Goal: Information Seeking & Learning: Learn about a topic

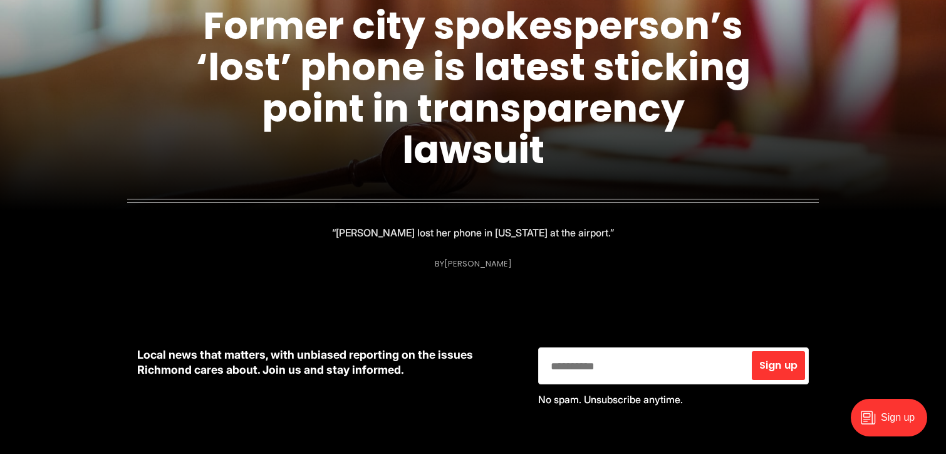
scroll to position [251, 0]
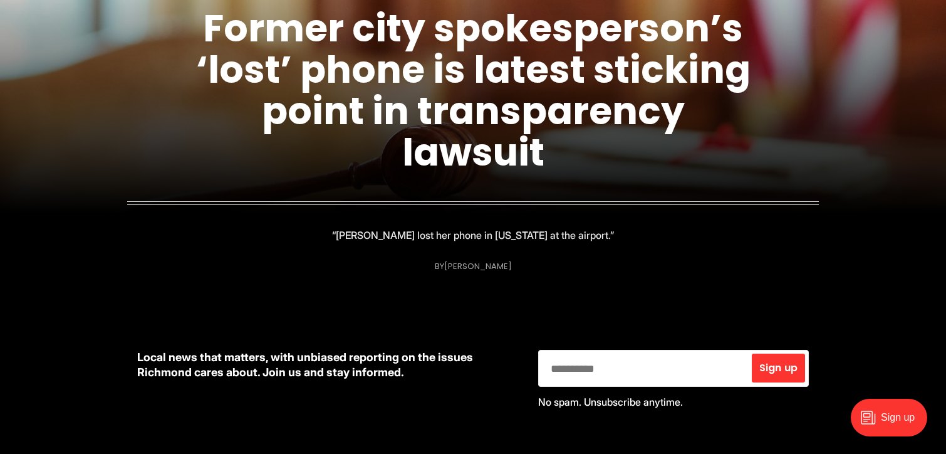
click at [368, 147] on h1 "Former city spokesperson’s ‘lost’ phone is latest sticking point in transparenc…" at bounding box center [473, 90] width 564 height 165
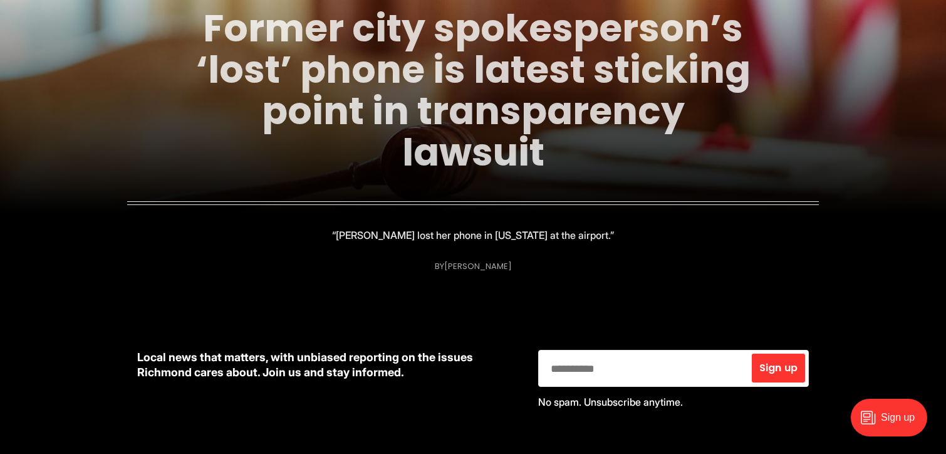
click at [377, 117] on link "Former city spokesperson’s ‘lost’ phone is latest sticking point in transparenc…" at bounding box center [473, 90] width 555 height 177
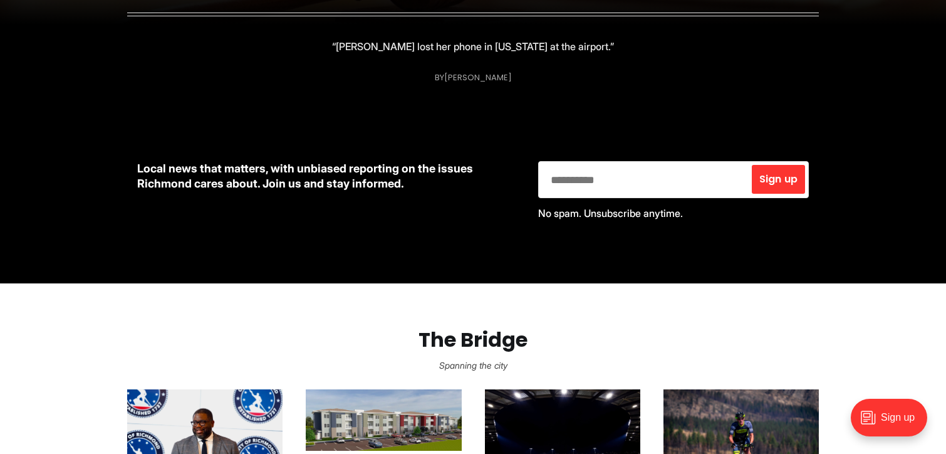
scroll to position [564, 0]
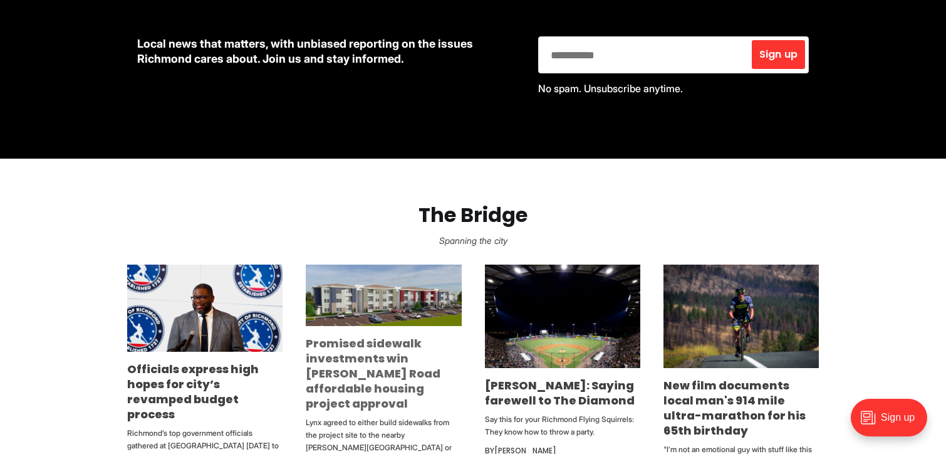
click at [369, 358] on link "Promised sidewalk investments win [PERSON_NAME] Road affordable housing project…" at bounding box center [373, 373] width 135 height 76
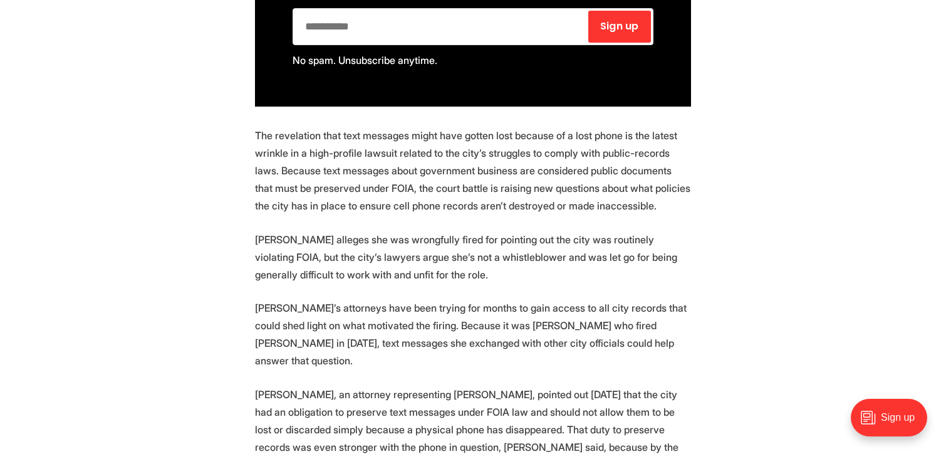
scroll to position [1003, 0]
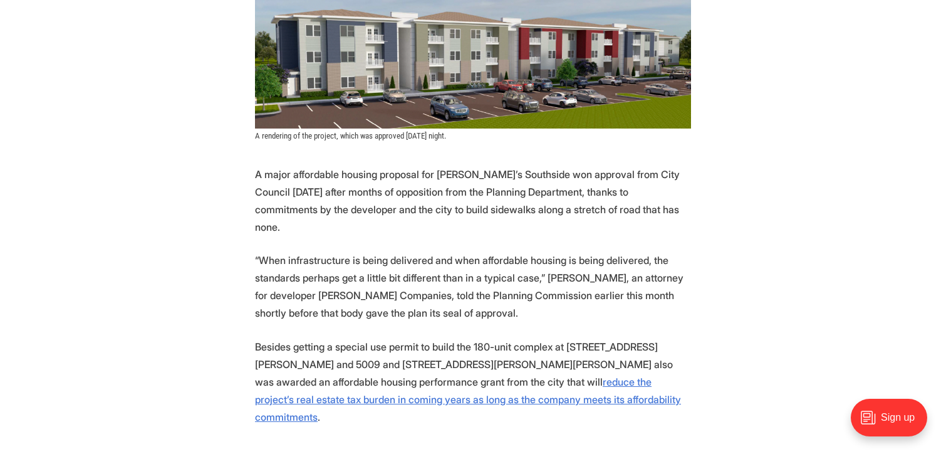
scroll to position [376, 0]
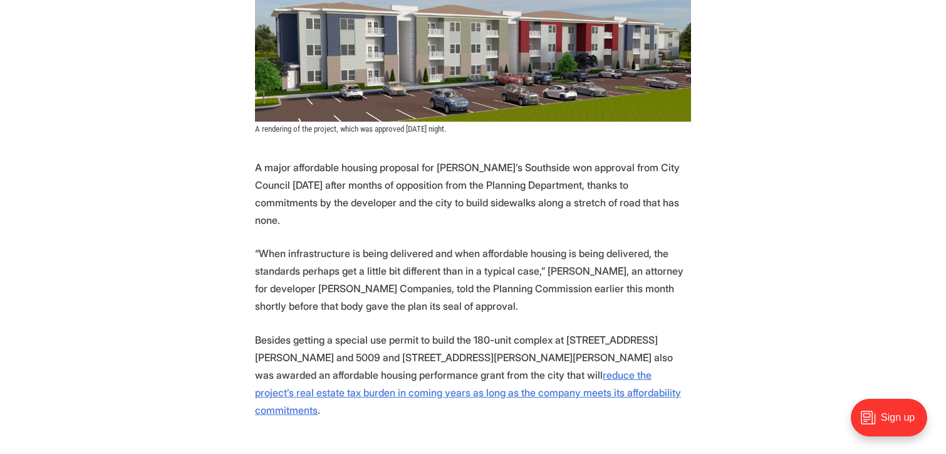
click at [647, 164] on p "A major affordable housing proposal for [PERSON_NAME]’s Southside won approval …" at bounding box center [473, 194] width 436 height 70
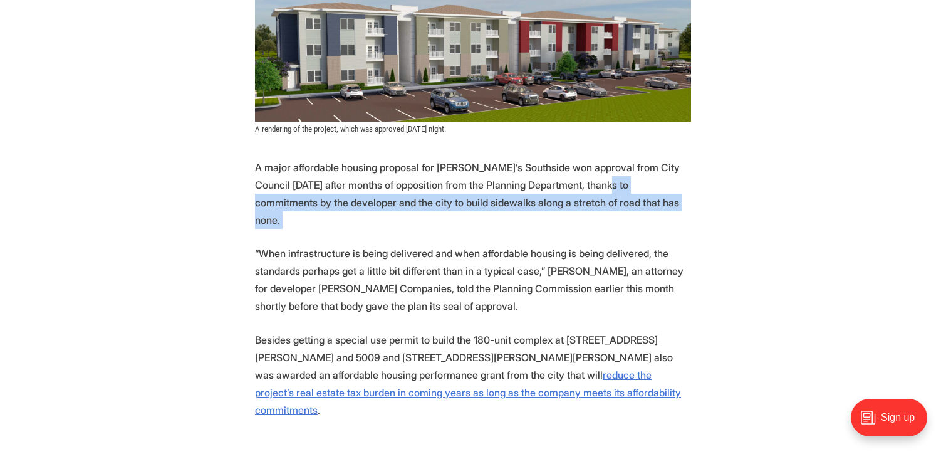
drag, startPoint x: 647, startPoint y: 164, endPoint x: 624, endPoint y: 175, distance: 26.1
click at [624, 175] on p "A major affordable housing proposal for [PERSON_NAME]’s Southside won approval …" at bounding box center [473, 194] width 436 height 70
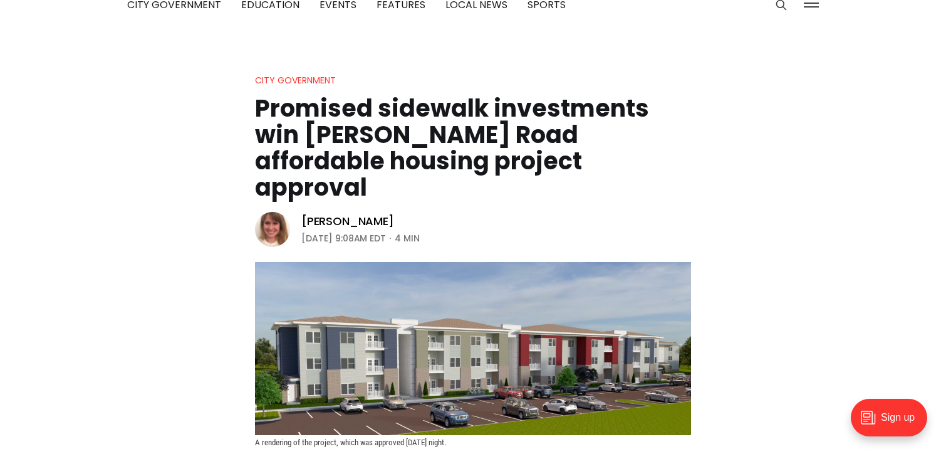
scroll to position [439, 0]
